Goal: Task Accomplishment & Management: Complete application form

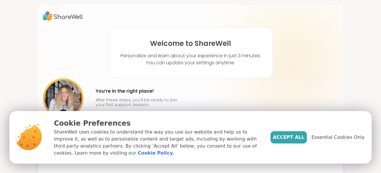
click at [344, 139] on span "Essential Cookies Only" at bounding box center [338, 137] width 53 height 7
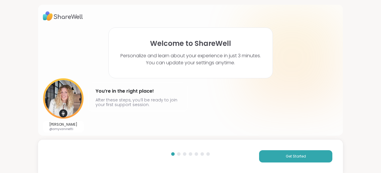
click at [316, 159] on button "Get Started" at bounding box center [295, 157] width 73 height 12
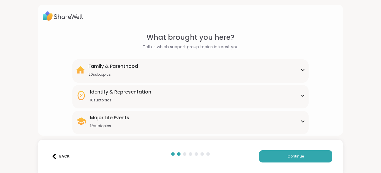
click at [308, 93] on div "Identity & Representation 10 subtopics BIPOC Support Cultural adjustment Gender…" at bounding box center [190, 96] width 236 height 23
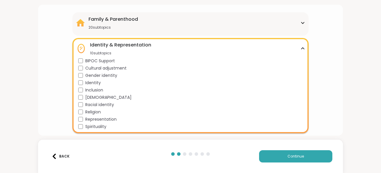
scroll to position [51, 0]
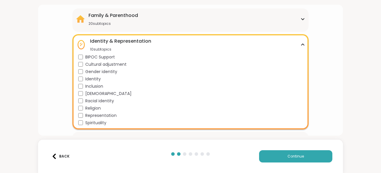
click at [347, 97] on div "What brought you here? Tell us which support group topics interest you Family &…" at bounding box center [190, 86] width 381 height 173
click at [307, 41] on div "Identity & Representation 10 subtopics BIPOC Support Cultural adjustment Gender…" at bounding box center [190, 82] width 236 height 96
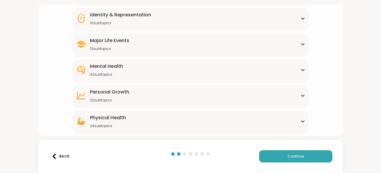
scroll to position [78, 0]
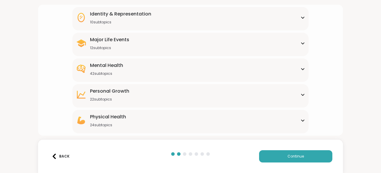
click at [304, 93] on icon at bounding box center [302, 94] width 5 height 3
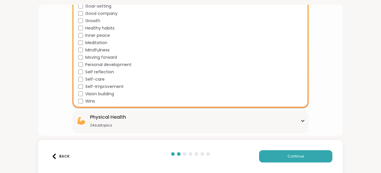
scroll to position [260, 0]
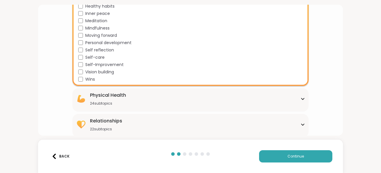
click at [304, 96] on div "Physical Health 24 subtopics" at bounding box center [190, 99] width 229 height 14
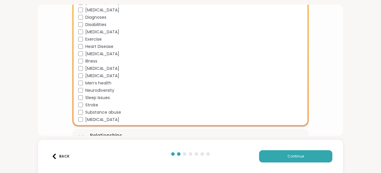
scroll to position [435, 0]
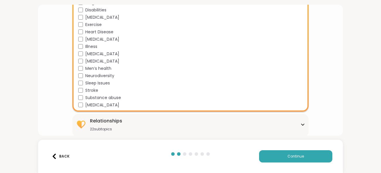
click at [302, 125] on icon at bounding box center [302, 124] width 5 height 3
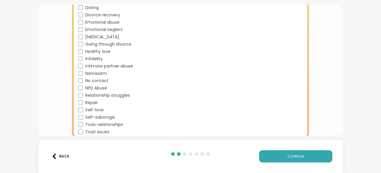
scroll to position [594, 0]
click at [315, 158] on button "Continue" at bounding box center [295, 157] width 73 height 12
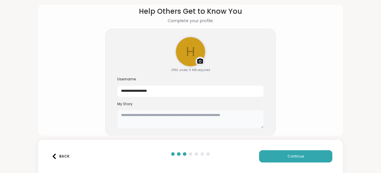
click at [161, 116] on textarea at bounding box center [190, 119] width 147 height 19
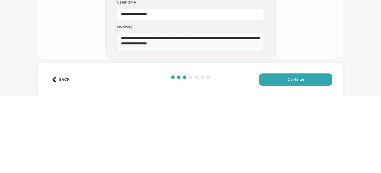
type textarea "**********"
click at [310, 156] on button "Continue" at bounding box center [295, 157] width 73 height 12
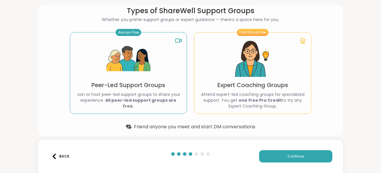
scroll to position [30, 0]
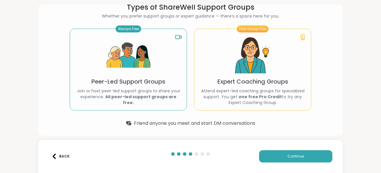
click at [327, 157] on button "Continue" at bounding box center [295, 157] width 73 height 12
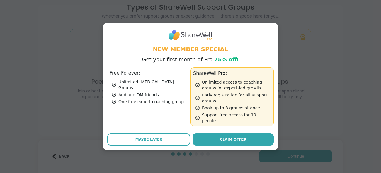
click at [182, 136] on button "Maybe Later" at bounding box center [148, 140] width 83 height 12
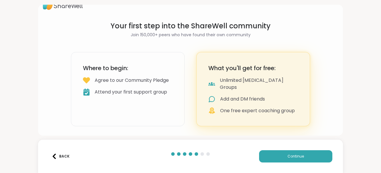
scroll to position [4, 0]
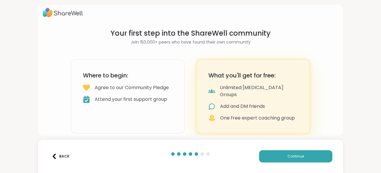
click at [312, 159] on button "Continue" at bounding box center [295, 157] width 73 height 12
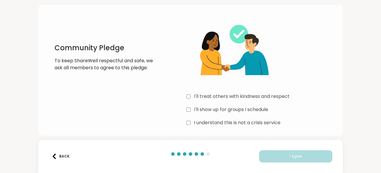
scroll to position [18, 0]
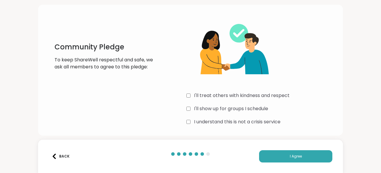
click at [308, 157] on button "I Agree" at bounding box center [295, 157] width 73 height 12
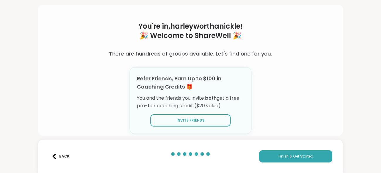
scroll to position [0, 0]
